Goal: Information Seeking & Learning: Learn about a topic

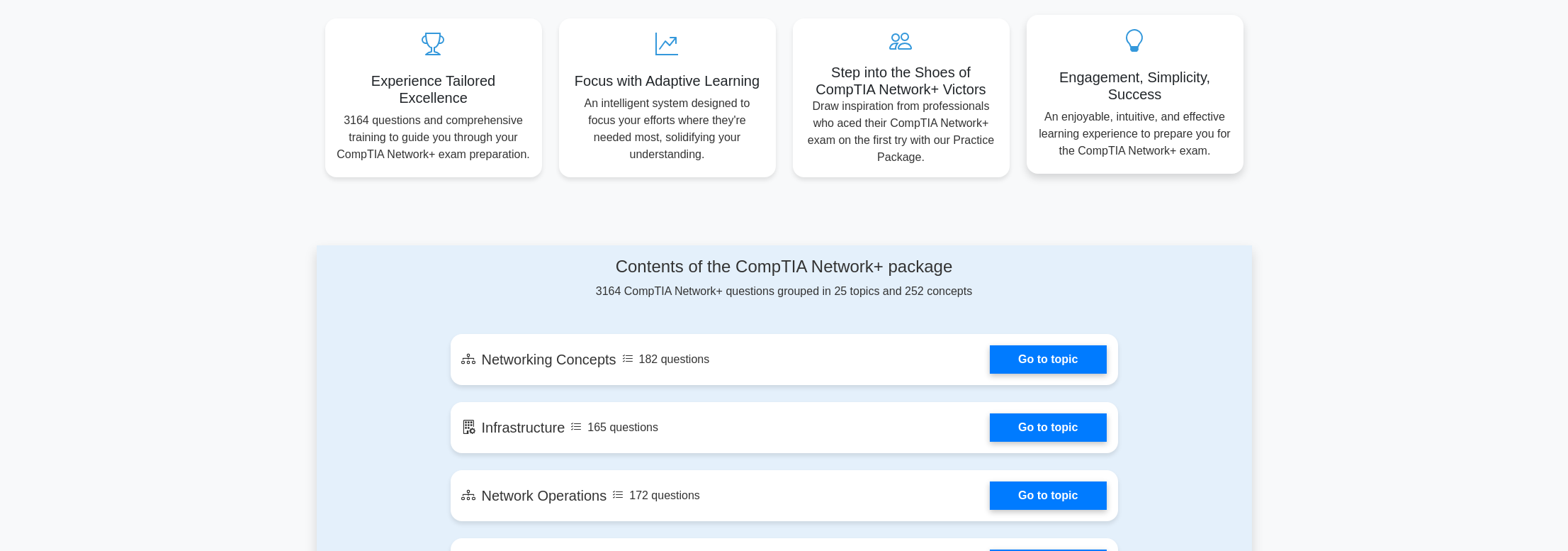
scroll to position [496, 0]
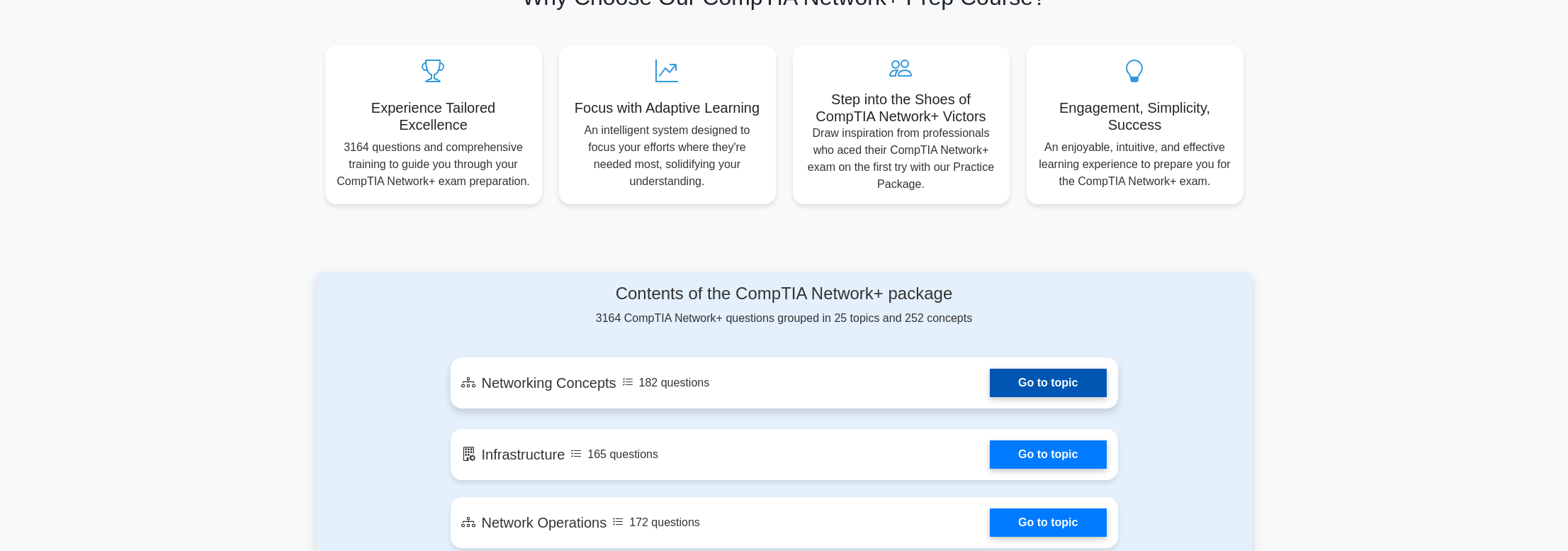
click at [1058, 376] on link "Go to topic" at bounding box center [1047, 382] width 116 height 28
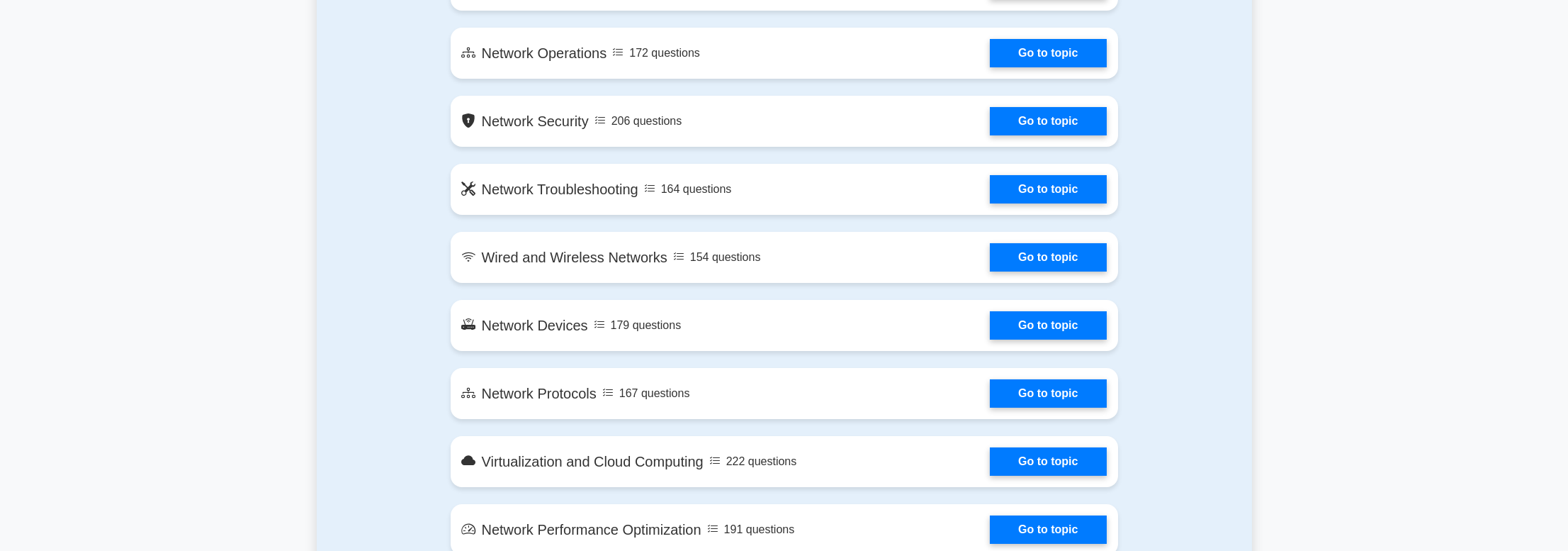
scroll to position [993, 0]
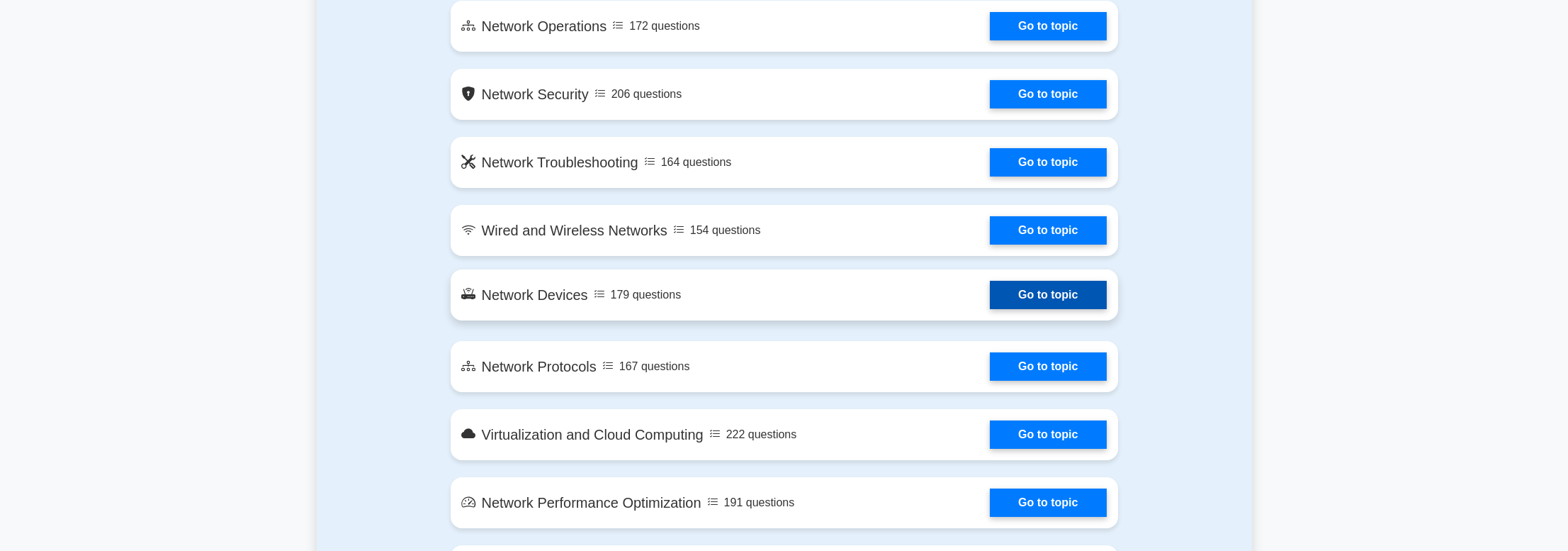
click at [1034, 297] on link "Go to topic" at bounding box center [1047, 295] width 116 height 28
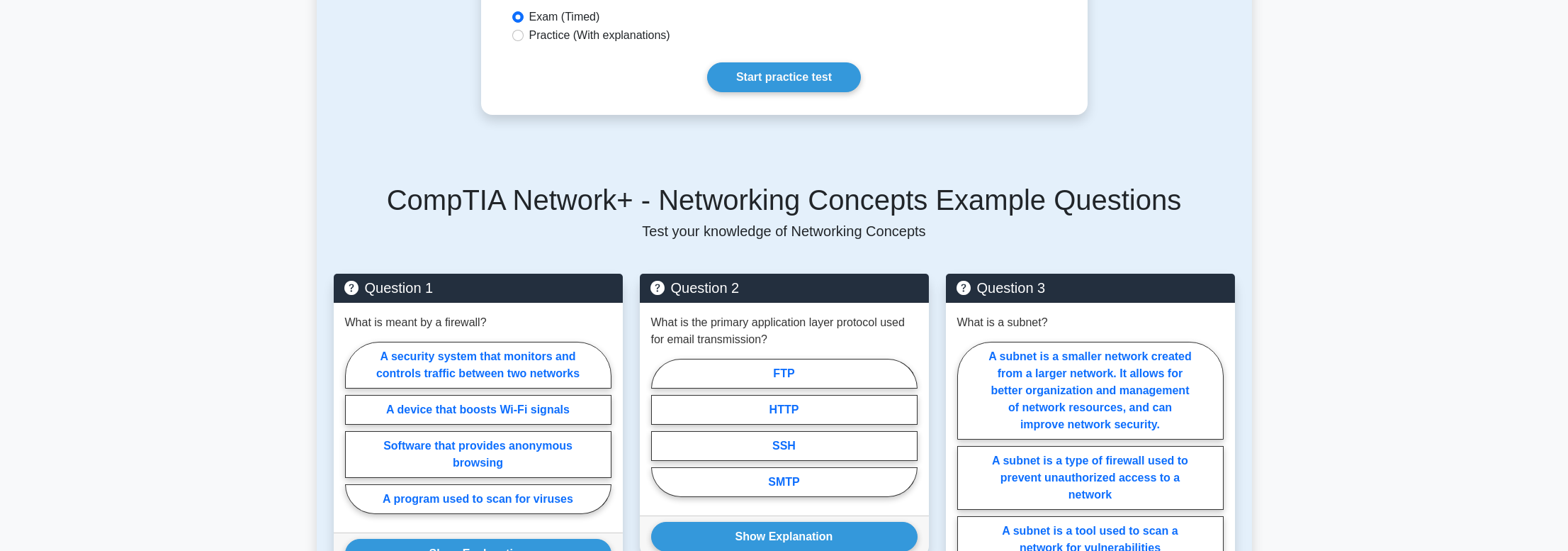
scroll to position [496, 0]
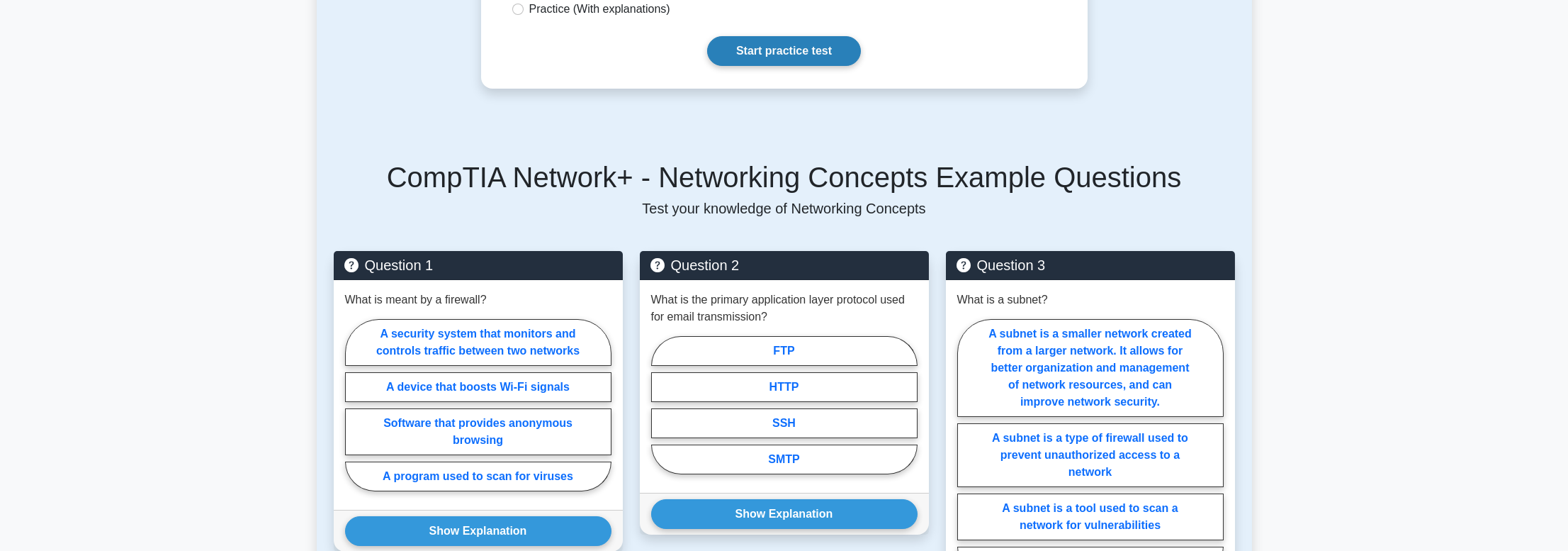
click at [786, 42] on link "Start practice test" at bounding box center [784, 50] width 154 height 30
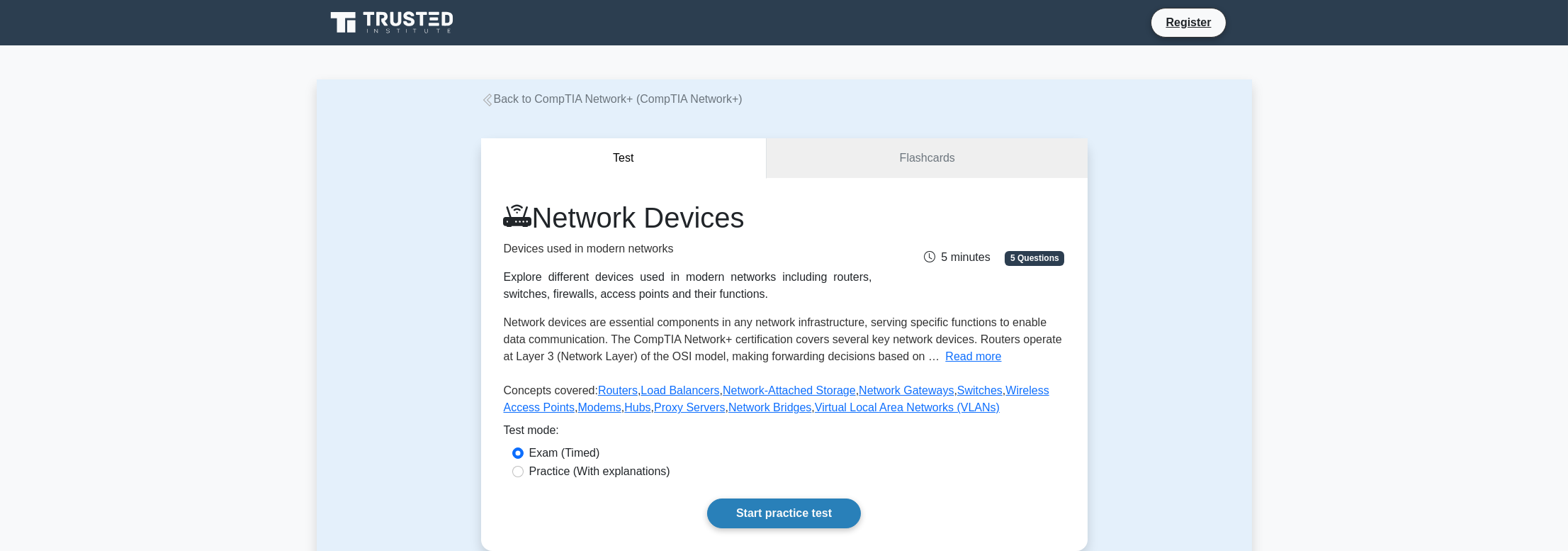
click at [779, 512] on link "Start practice test" at bounding box center [784, 513] width 154 height 30
